Goal: Communication & Community: Answer question/provide support

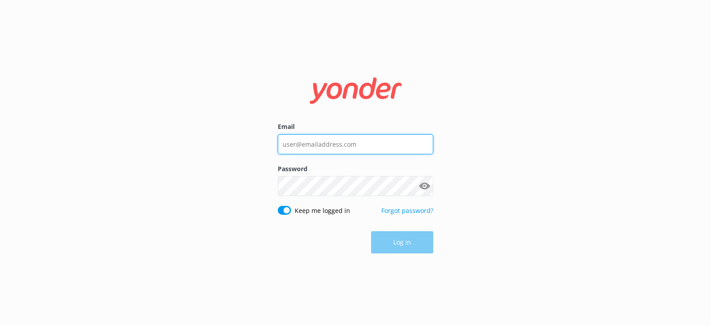
type input "[PERSON_NAME][EMAIL_ADDRESS][DOMAIN_NAME]"
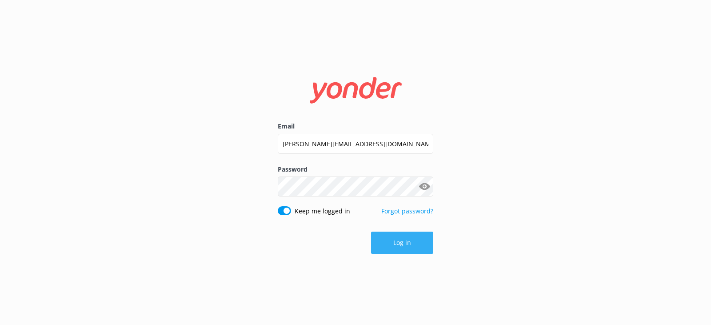
click at [397, 242] on button "Log in" at bounding box center [402, 243] width 62 height 22
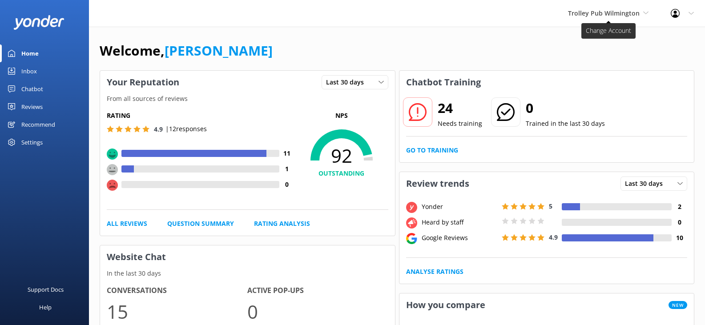
click at [598, 16] on span "Trolley Pub Wilmington" at bounding box center [604, 13] width 72 height 8
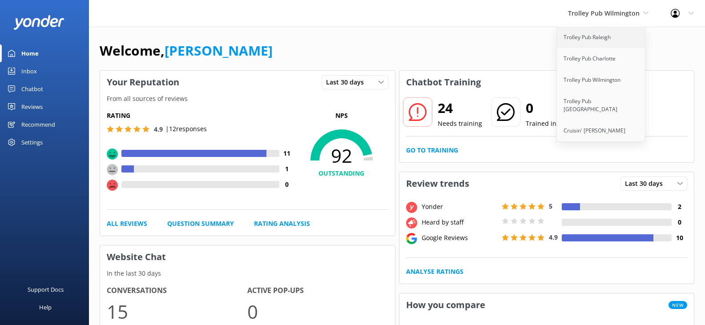
click at [595, 39] on link "Trolley Pub Raleigh" at bounding box center [601, 37] width 89 height 21
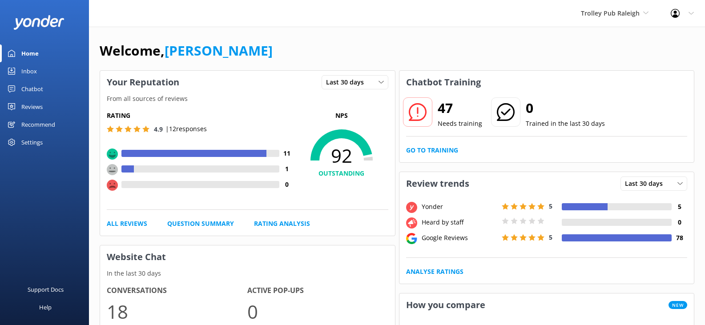
click at [24, 73] on div "Inbox" at bounding box center [29, 71] width 16 height 18
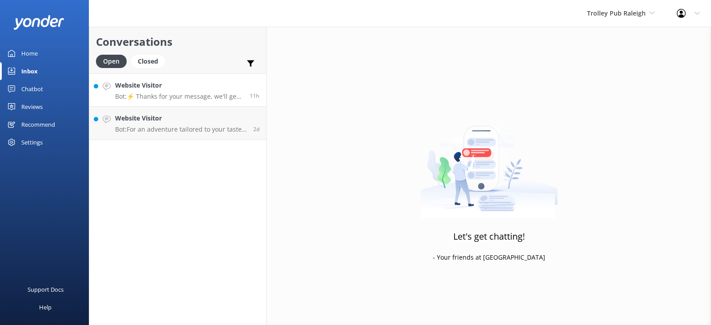
click at [205, 93] on p "Bot: ⚡ Thanks for your message, we'll get back to you as soon as we can. You're…" at bounding box center [179, 96] width 128 height 8
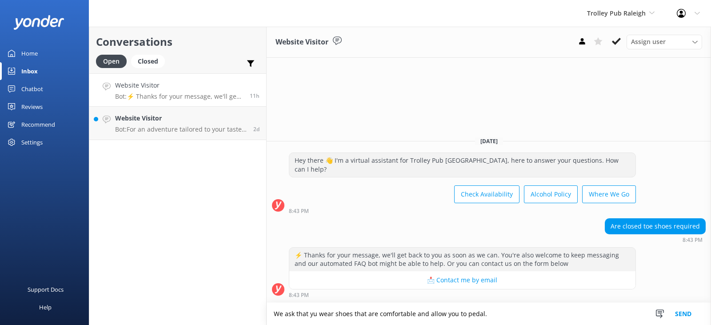
click at [311, 313] on textarea "We ask that yu wear shoes that are comfortable and allow you to pedal." at bounding box center [489, 314] width 445 height 22
click at [313, 313] on textarea "We ask that yu wear shoes that are comfortable and allow you to pedal." at bounding box center [489, 314] width 445 height 22
click at [499, 316] on textarea "We ask that you wear shoes that are comfortable and allow you to pedal." at bounding box center [489, 314] width 445 height 22
type textarea "We ask that you wear shoes that are comfortable and allow you to pedal."
click at [680, 312] on button "Send" at bounding box center [683, 314] width 33 height 22
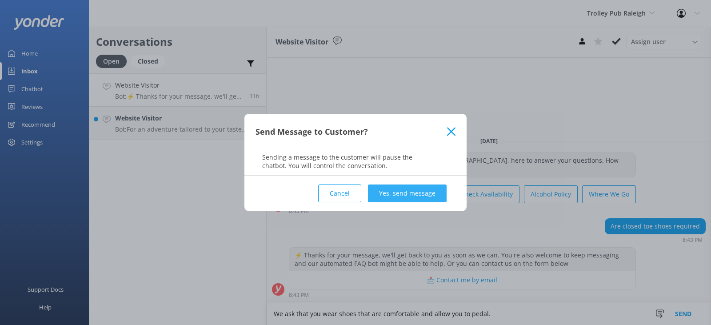
click at [411, 193] on button "Yes, send message" at bounding box center [407, 194] width 79 height 18
